Goal: Task Accomplishment & Management: Manage account settings

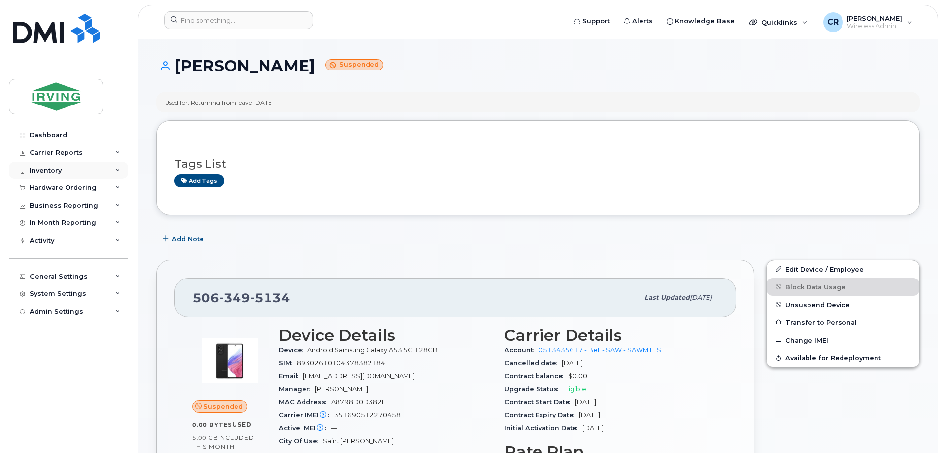
click at [46, 167] on div "Inventory" at bounding box center [46, 171] width 32 height 8
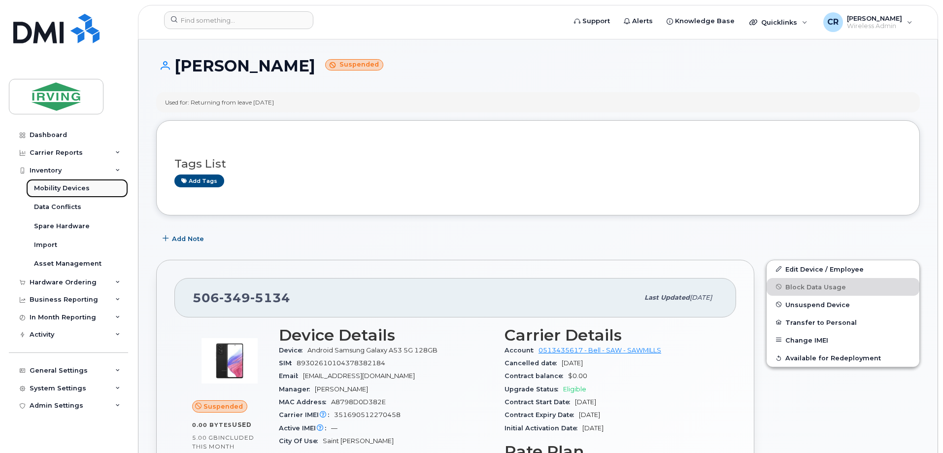
click at [55, 185] on div "Mobility Devices" at bounding box center [62, 188] width 56 height 9
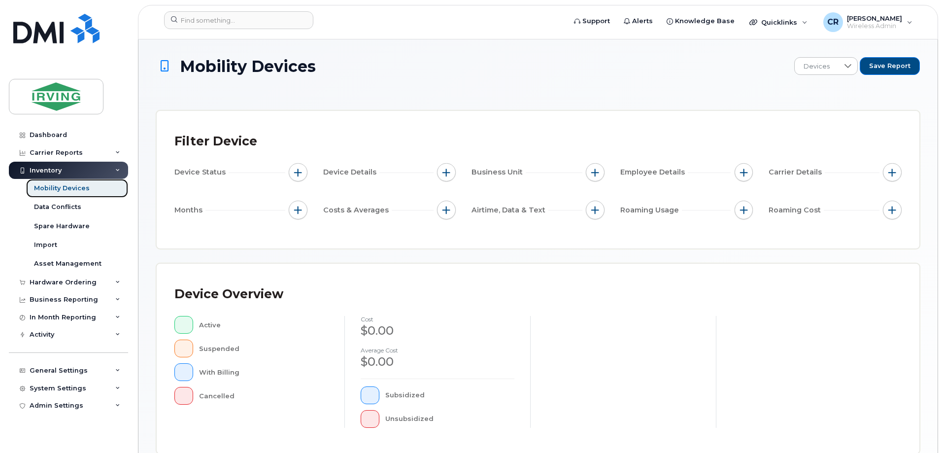
scroll to position [242, 0]
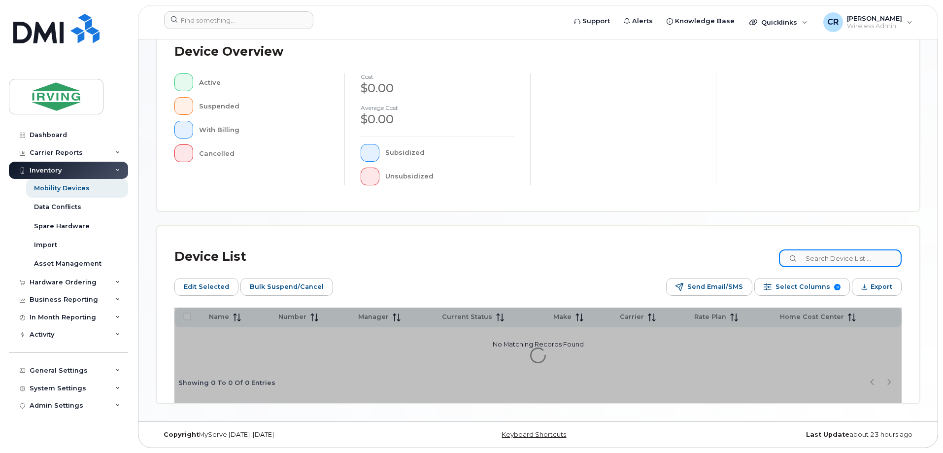
click at [841, 265] on input at bounding box center [840, 258] width 123 height 18
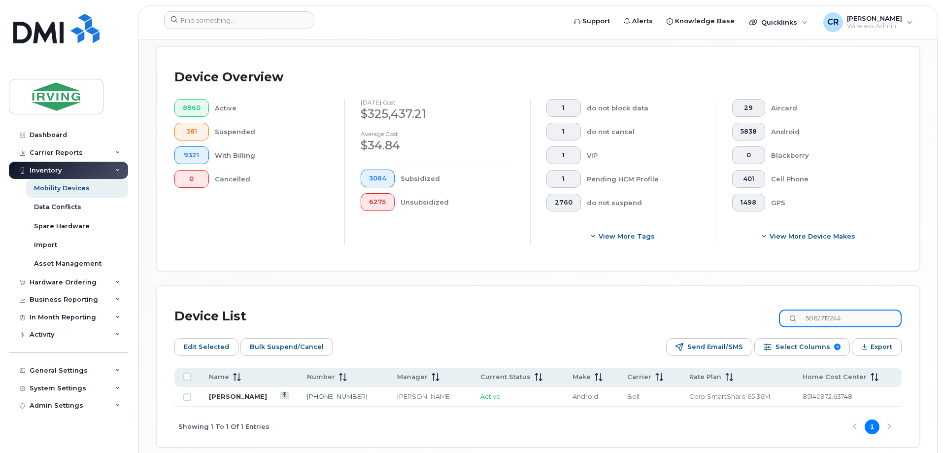
type input "5062717244"
click at [233, 392] on link "Jacob Melvin" at bounding box center [238, 396] width 58 height 8
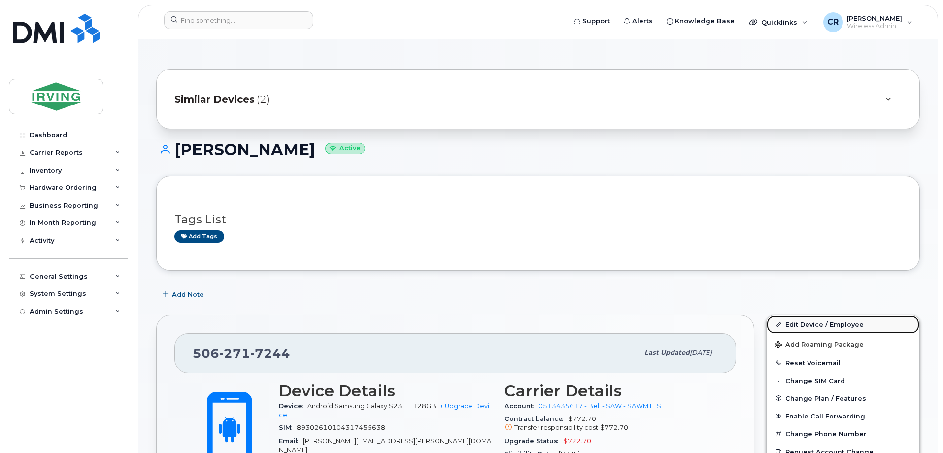
click at [845, 323] on link "Edit Device / Employee" at bounding box center [843, 324] width 153 height 18
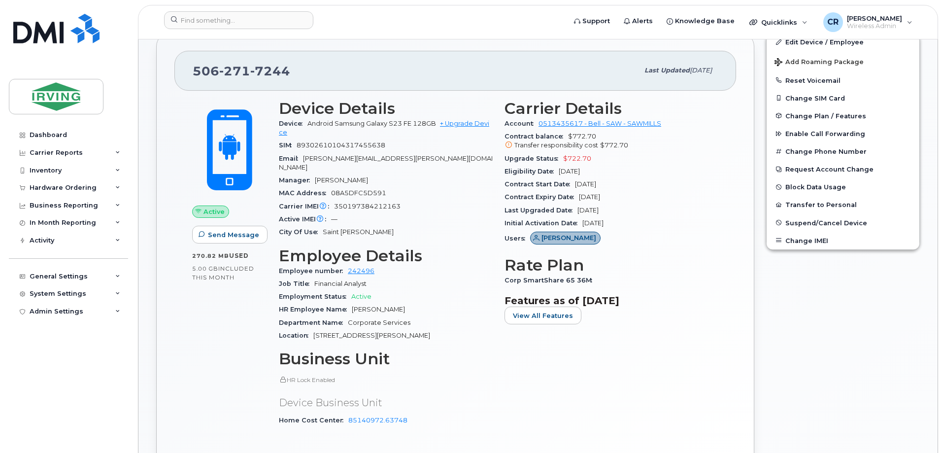
scroll to position [197, 0]
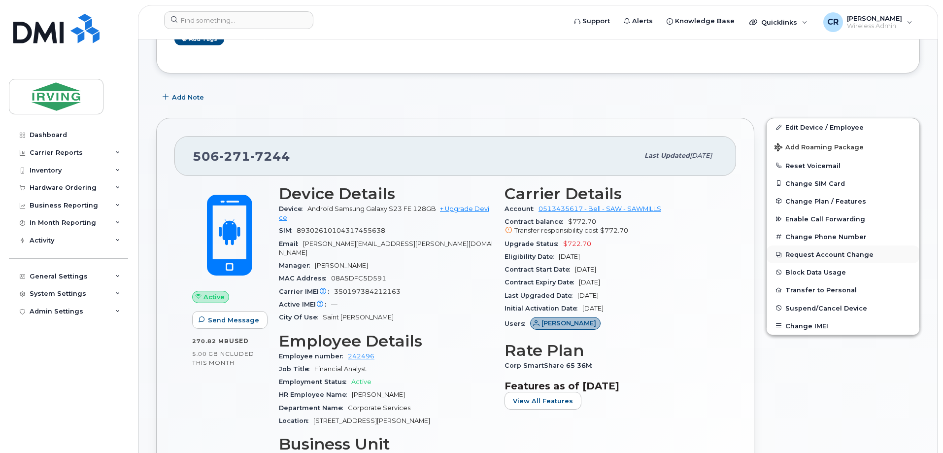
click at [826, 257] on button "Request Account Change" at bounding box center [843, 254] width 153 height 18
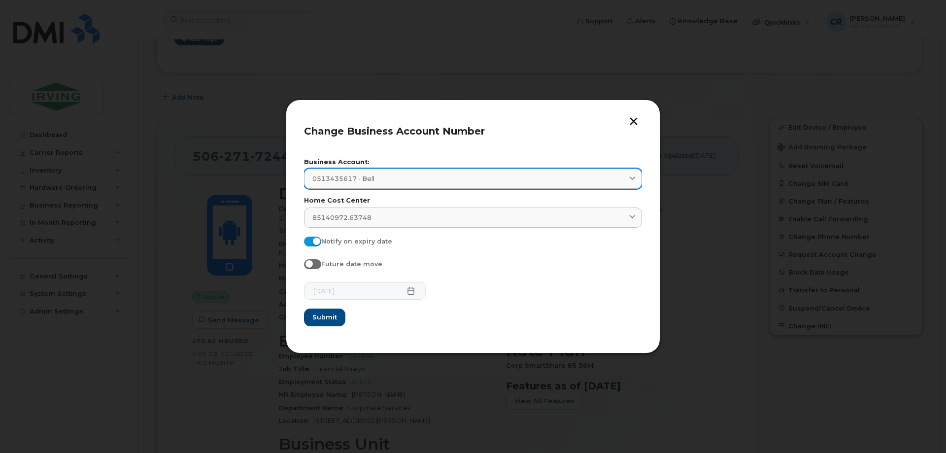
click at [369, 175] on span "0513435617 - Bell" at bounding box center [343, 178] width 62 height 9
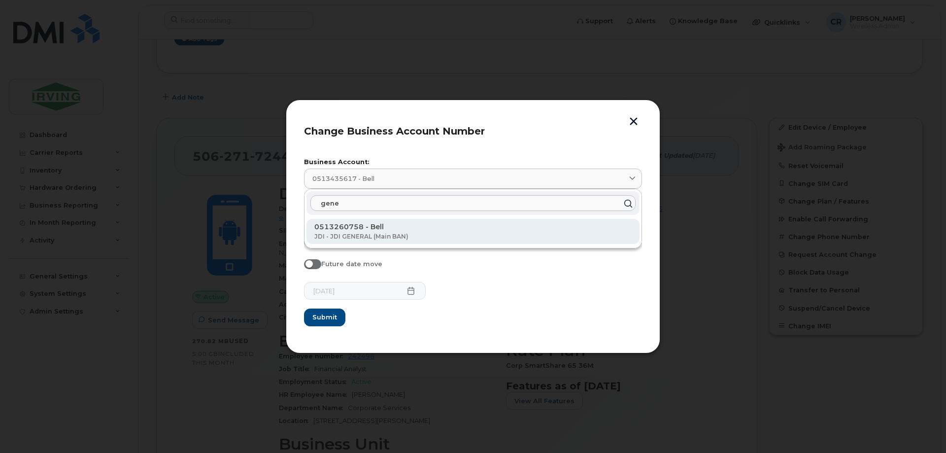
type input "gene"
click at [355, 232] on p "0513260758 - Bell" at bounding box center [472, 236] width 317 height 9
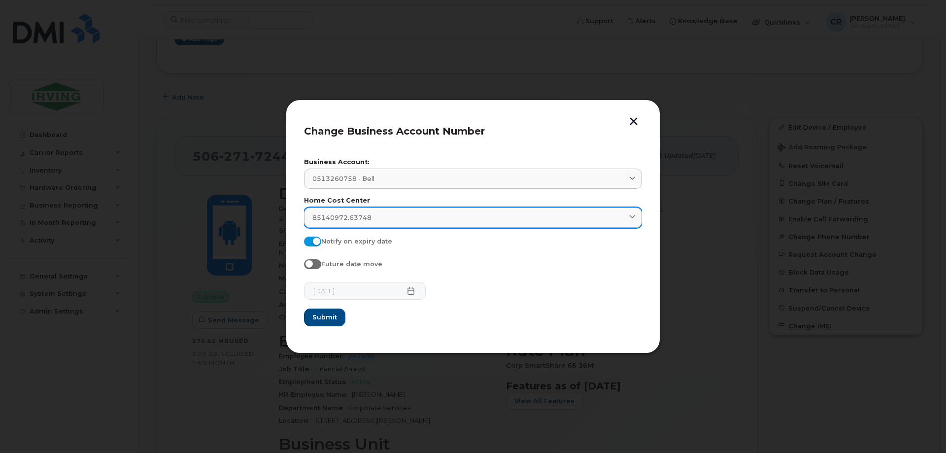
click at [370, 218] on span "85140972.63748" at bounding box center [341, 217] width 59 height 9
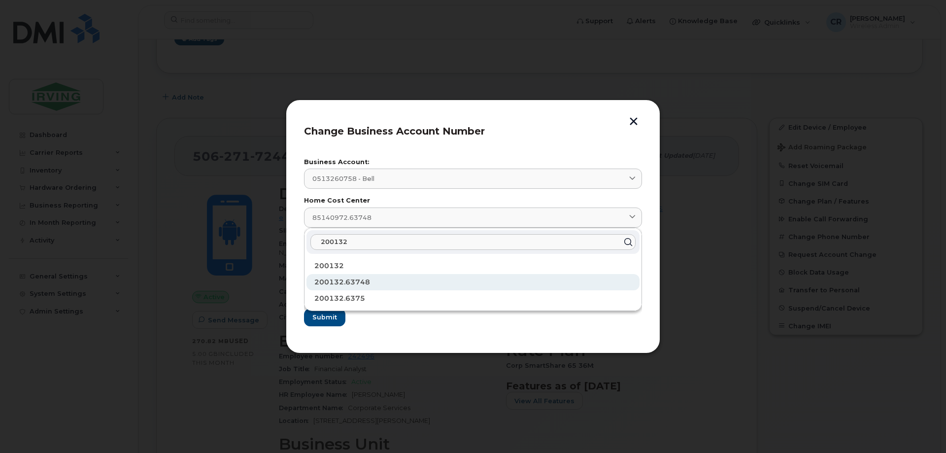
type input "200132"
click at [360, 278] on span "200132.63748" at bounding box center [342, 281] width 56 height 9
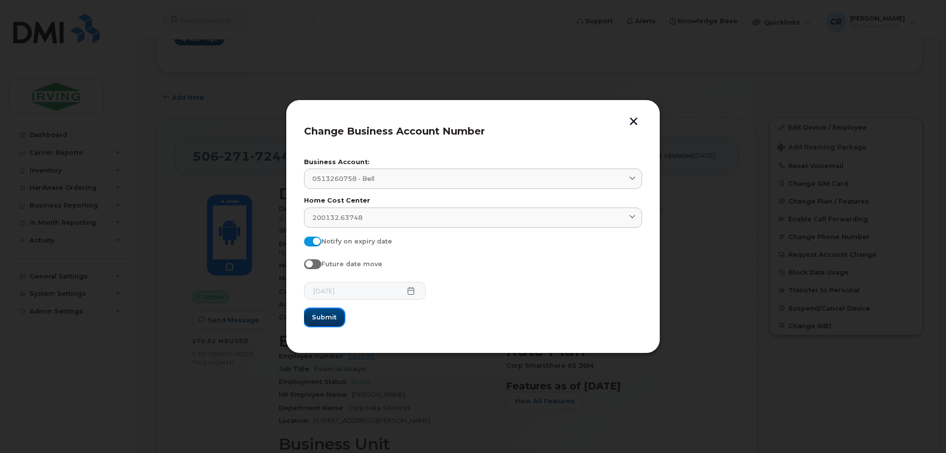
click at [326, 322] on span "Submit" at bounding box center [324, 316] width 25 height 9
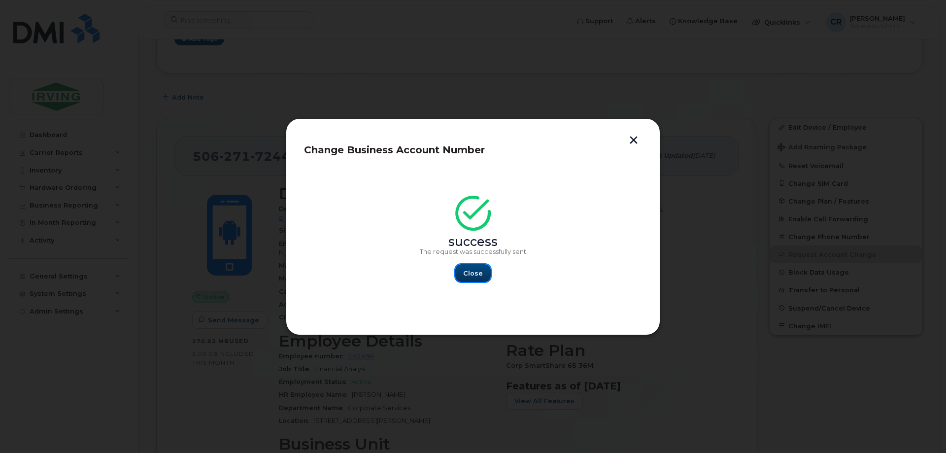
click at [474, 273] on span "Close" at bounding box center [473, 273] width 20 height 9
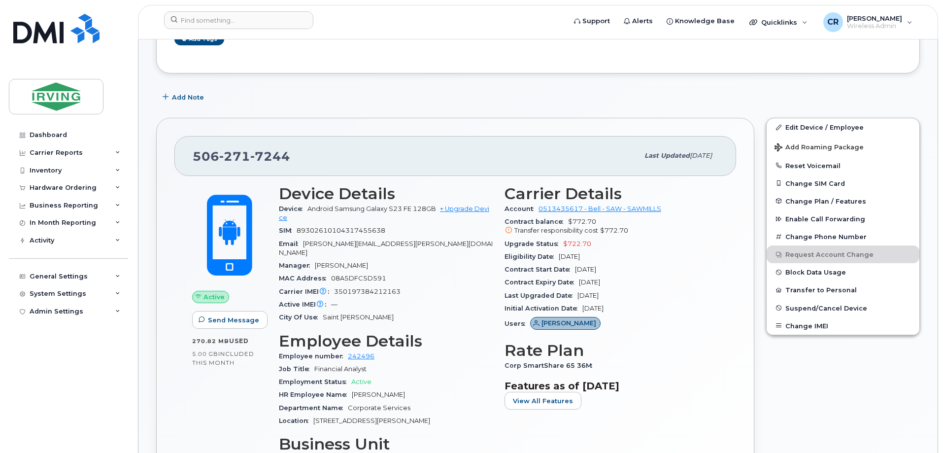
scroll to position [49, 0]
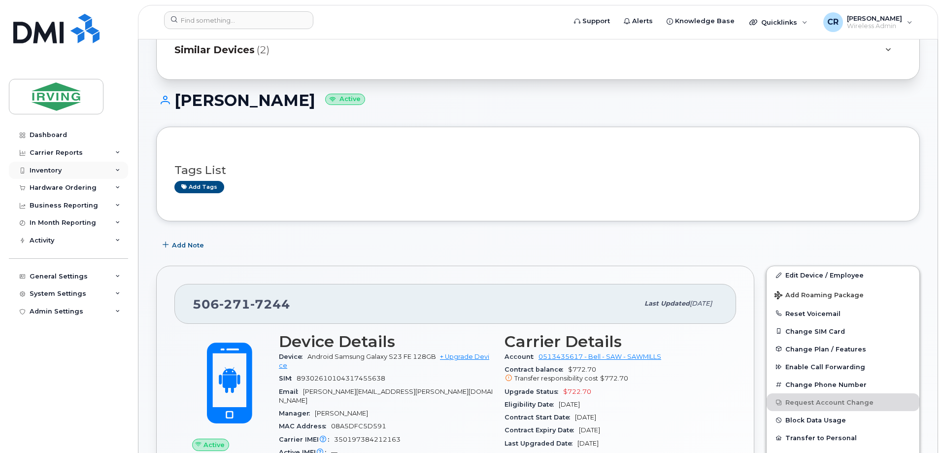
click at [36, 165] on div "Inventory" at bounding box center [68, 171] width 119 height 18
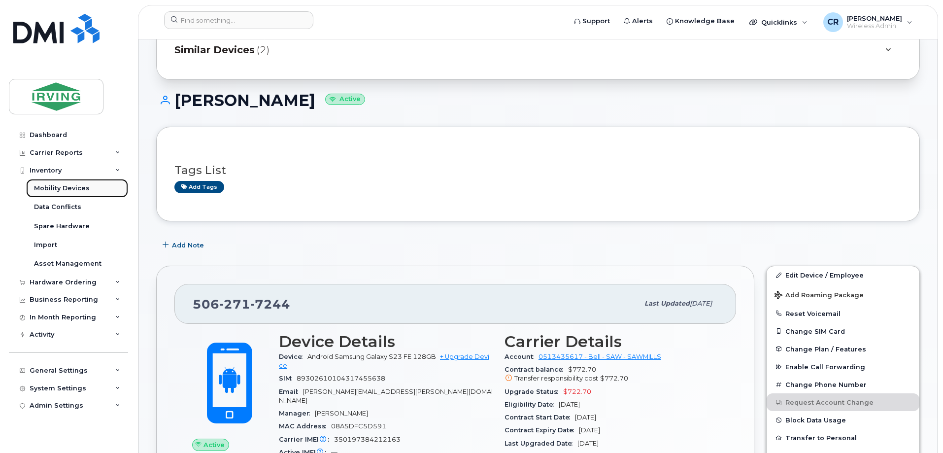
click at [51, 186] on div "Mobility Devices" at bounding box center [62, 188] width 56 height 9
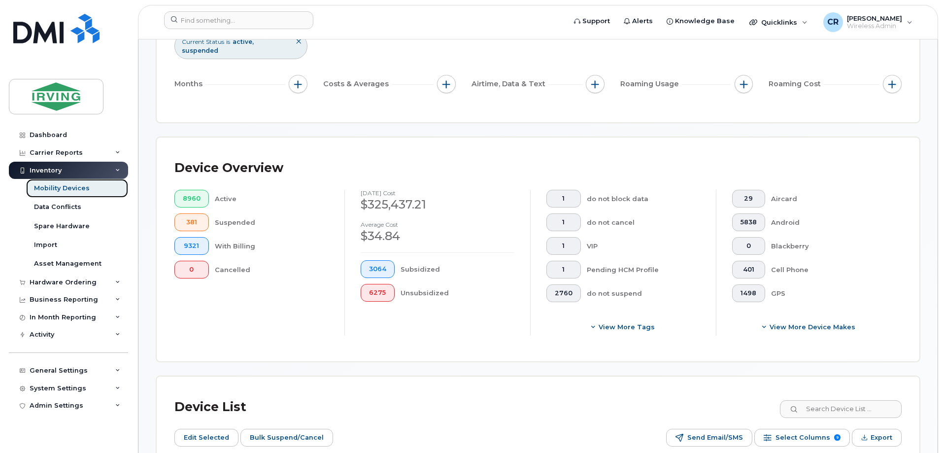
scroll to position [246, 0]
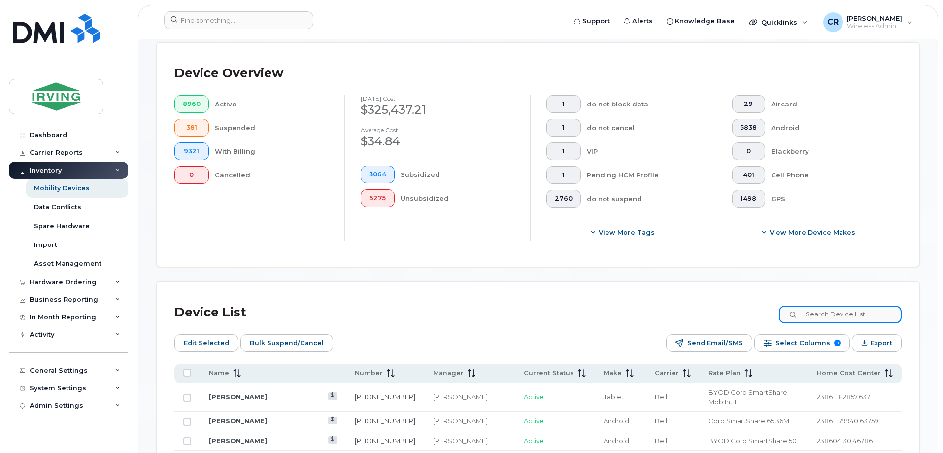
click at [842, 306] on input at bounding box center [840, 315] width 123 height 18
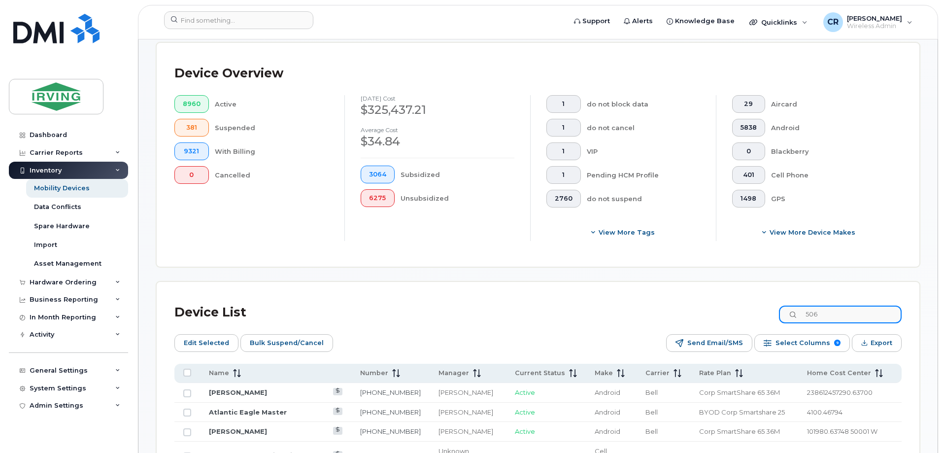
click at [857, 306] on input "506" at bounding box center [840, 315] width 123 height 18
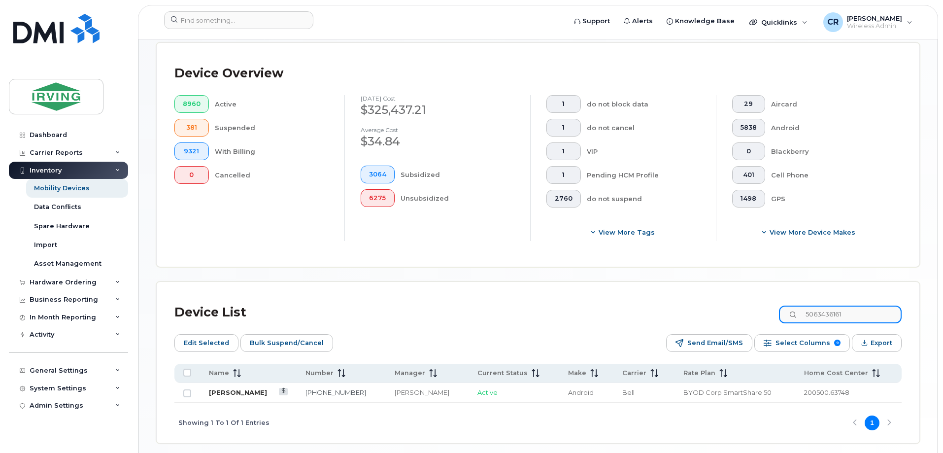
type input "5063436161"
click at [221, 388] on link "[PERSON_NAME]" at bounding box center [238, 392] width 58 height 8
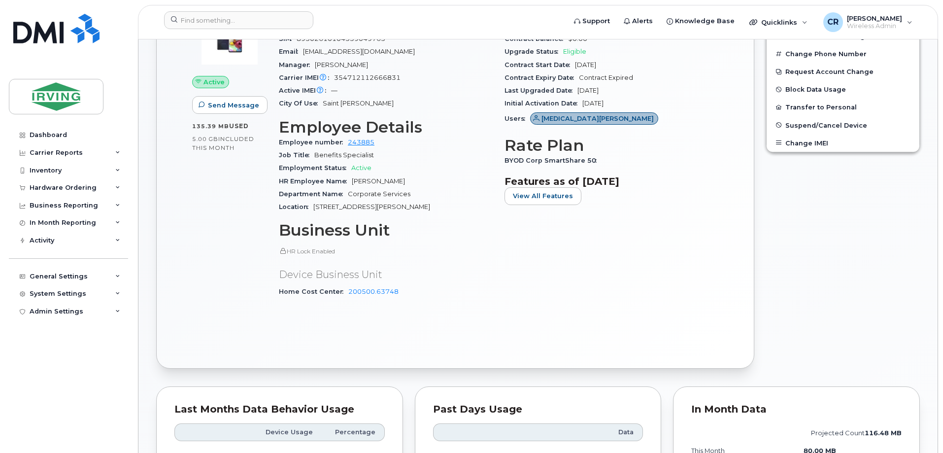
scroll to position [188, 0]
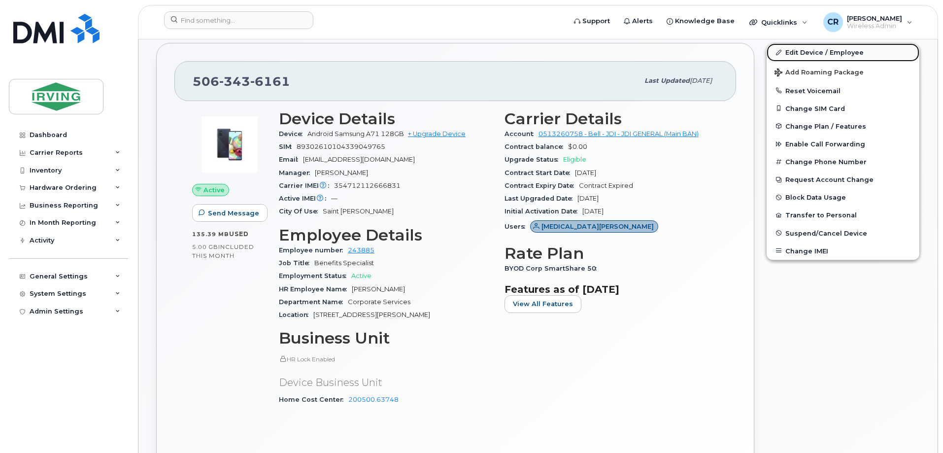
click at [801, 51] on link "Edit Device / Employee" at bounding box center [843, 52] width 153 height 18
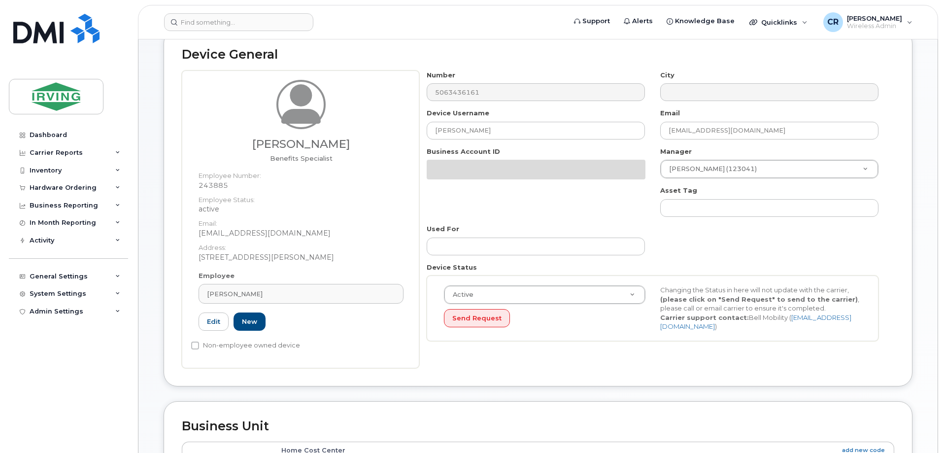
scroll to position [148, 0]
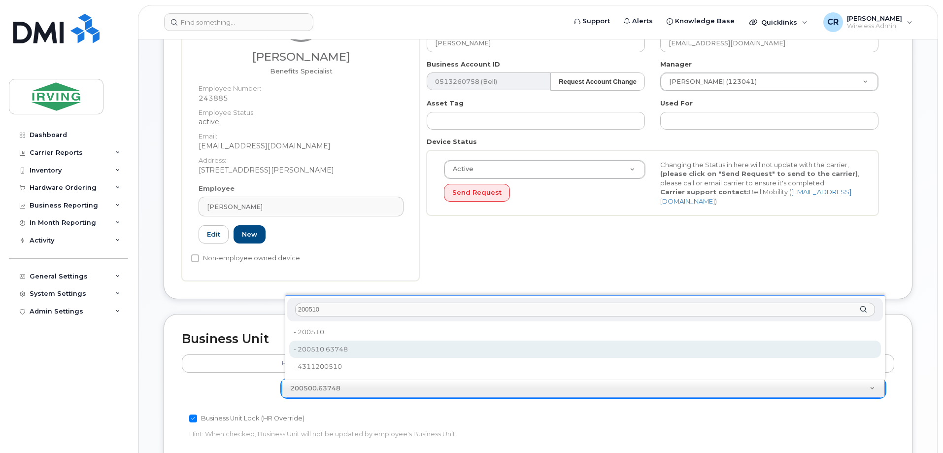
type input "200510"
type input "4316538"
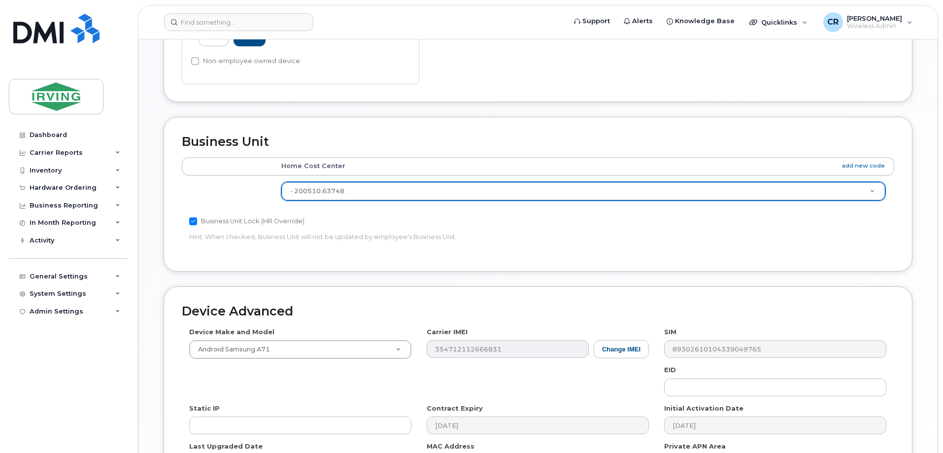
scroll to position [443, 0]
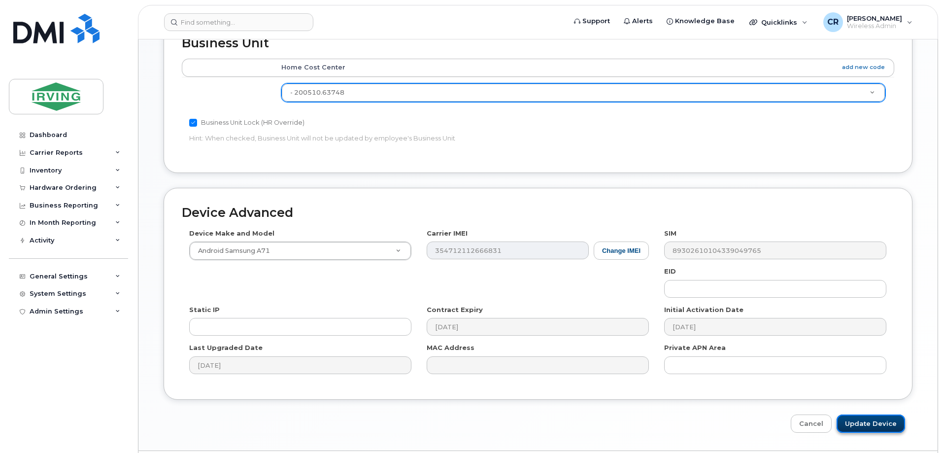
click at [878, 427] on input "Update Device" at bounding box center [871, 423] width 68 height 18
type input "Saving..."
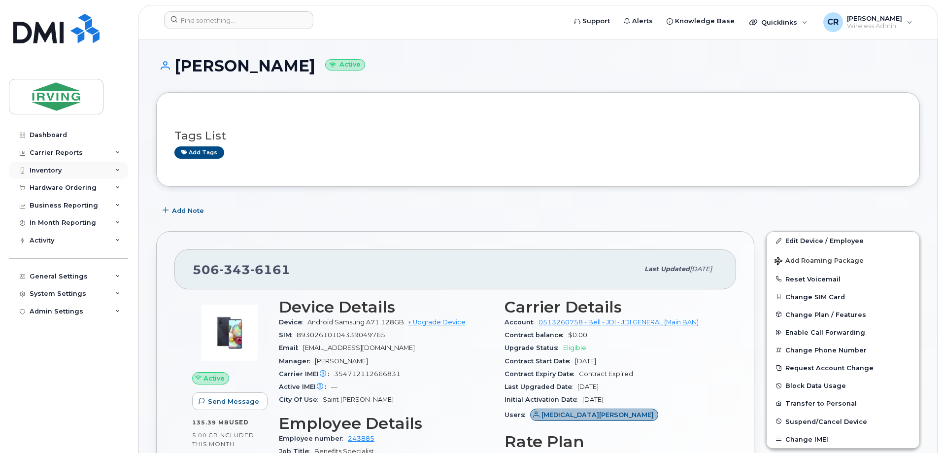
click at [54, 172] on div "Inventory" at bounding box center [46, 171] width 32 height 8
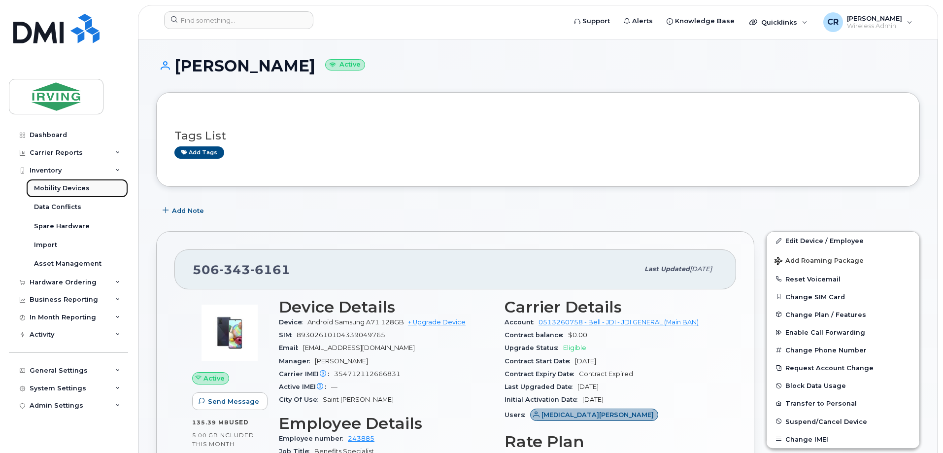
click at [54, 187] on div "Mobility Devices" at bounding box center [62, 188] width 56 height 9
